Goal: Task Accomplishment & Management: Manage account settings

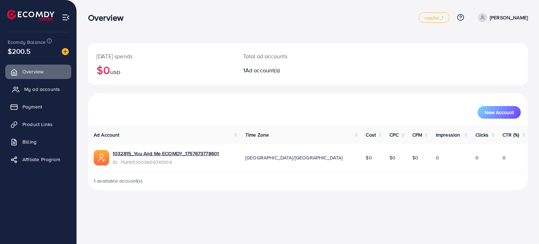
click at [46, 95] on link "My ad accounts" at bounding box center [38, 89] width 66 height 14
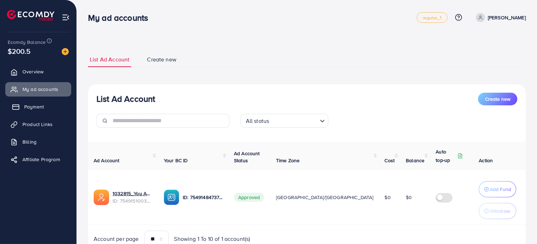
click at [45, 107] on link "Payment" at bounding box center [38, 107] width 66 height 14
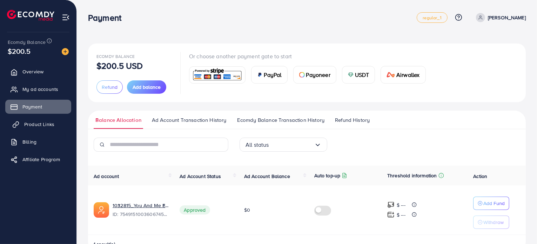
click at [43, 123] on span "Product Links" at bounding box center [39, 124] width 30 height 7
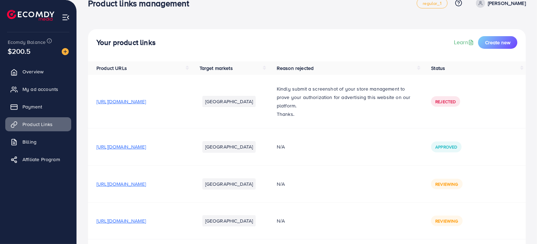
scroll to position [10, 0]
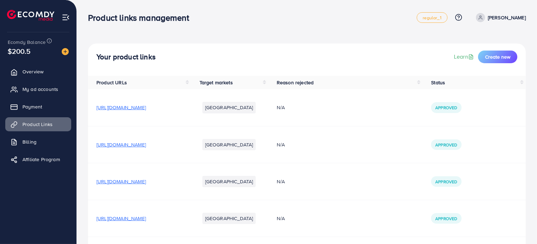
scroll to position [98, 0]
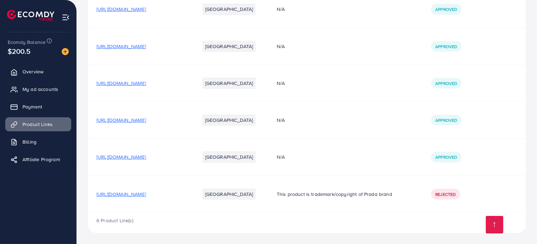
click at [146, 194] on span "[URL][DOMAIN_NAME]" at bounding box center [121, 194] width 49 height 7
click at [360, 194] on p "This product is trademark/copyright of Prada brand" at bounding box center [346, 194] width 138 height 8
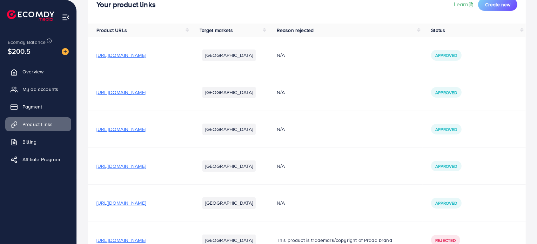
scroll to position [0, 0]
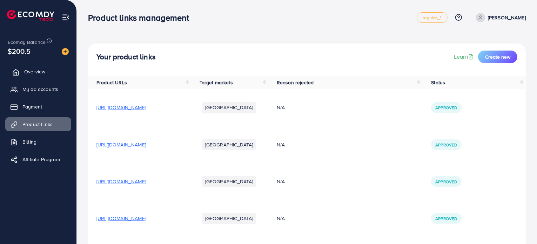
click at [49, 74] on link "Overview" at bounding box center [38, 72] width 66 height 14
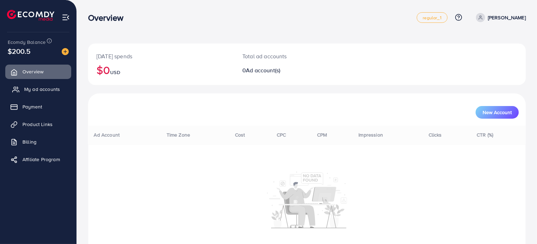
click at [49, 87] on span "My ad accounts" at bounding box center [42, 89] width 36 height 7
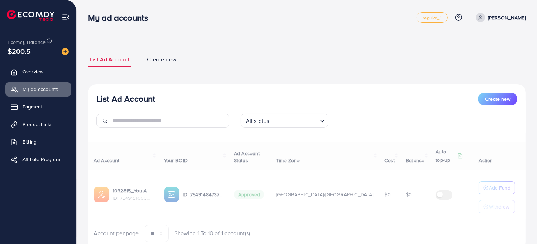
scroll to position [25, 0]
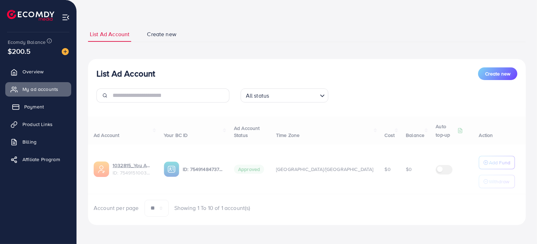
click at [58, 111] on link "Payment" at bounding box center [38, 107] width 66 height 14
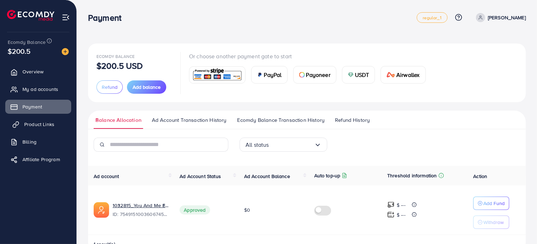
click at [41, 129] on link "Product Links" at bounding box center [38, 124] width 66 height 14
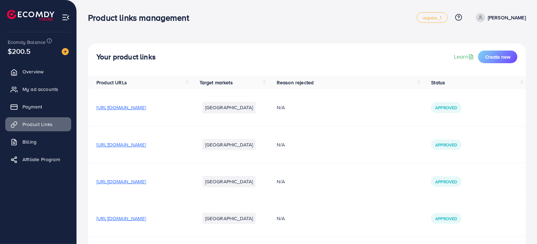
drag, startPoint x: 204, startPoint y: 109, endPoint x: 96, endPoint y: 111, distance: 108.5
click at [96, 111] on td "[URL][DOMAIN_NAME]" at bounding box center [139, 107] width 103 height 37
copy span "[URL][DOMAIN_NAME]"
click at [183, 107] on div "[URL][DOMAIN_NAME]" at bounding box center [140, 107] width 86 height 7
click at [42, 105] on span "Payment" at bounding box center [34, 106] width 20 height 7
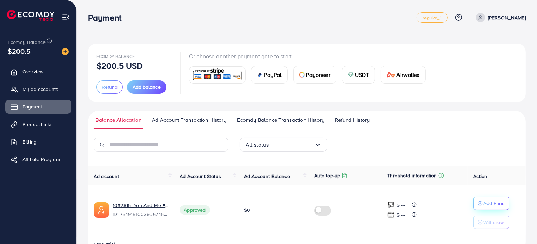
click at [485, 202] on p "Add Fund" at bounding box center [494, 203] width 21 height 8
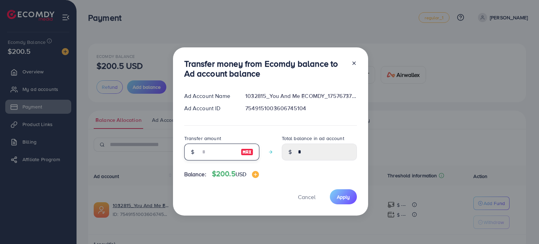
click at [207, 154] on input "number" at bounding box center [217, 152] width 35 height 17
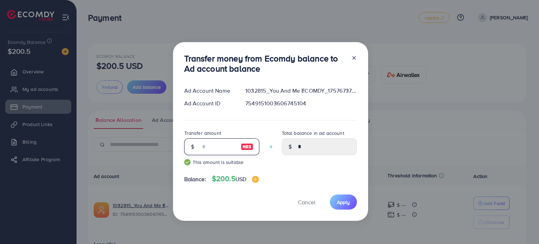
drag, startPoint x: 208, startPoint y: 146, endPoint x: 196, endPoint y: 147, distance: 11.6
click at [196, 147] on div "**" at bounding box center [221, 146] width 75 height 17
click at [209, 145] on input "**" at bounding box center [217, 146] width 35 height 17
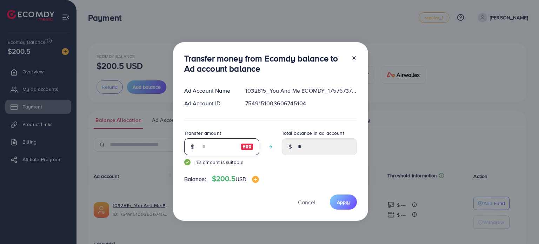
click at [209, 145] on input "**" at bounding box center [217, 146] width 35 height 17
type input "*"
type input "**"
click at [343, 203] on span "Apply" at bounding box center [343, 202] width 13 height 7
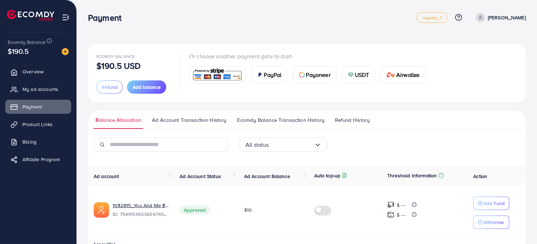
scroll to position [20, 0]
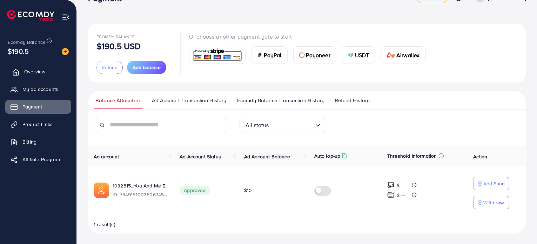
click at [39, 68] on span "Overview" at bounding box center [34, 71] width 21 height 7
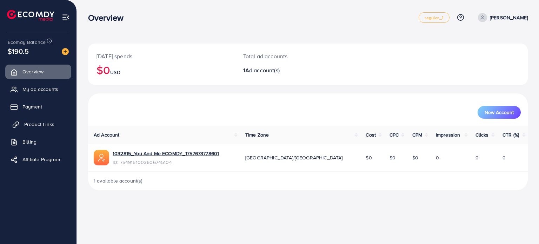
click at [47, 122] on span "Product Links" at bounding box center [39, 124] width 30 height 7
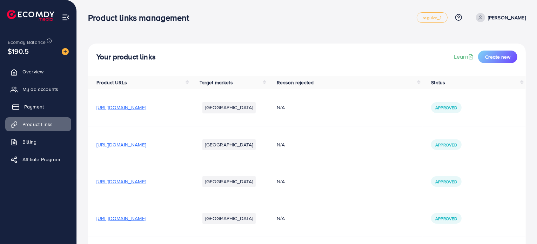
click at [30, 106] on span "Payment" at bounding box center [34, 106] width 20 height 7
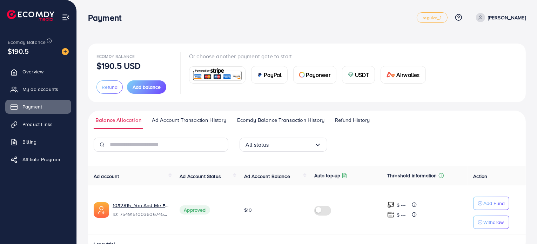
scroll to position [20, 0]
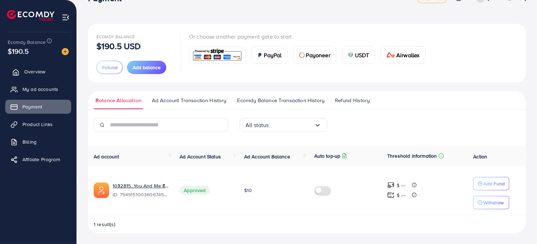
click at [56, 70] on link "Overview" at bounding box center [38, 72] width 66 height 14
